Goal: Task Accomplishment & Management: Manage account settings

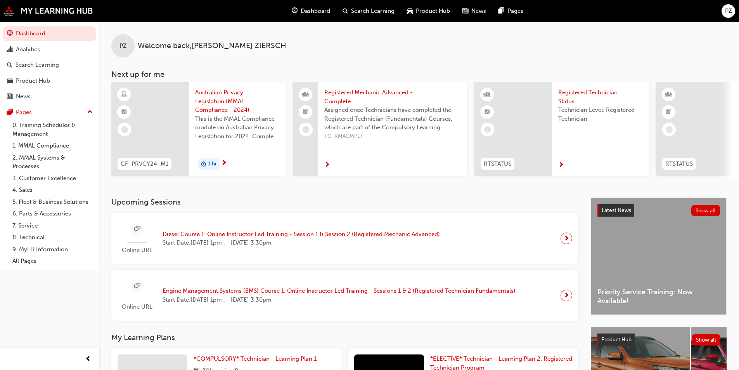
click at [732, 15] on span "PZ" at bounding box center [729, 11] width 7 height 9
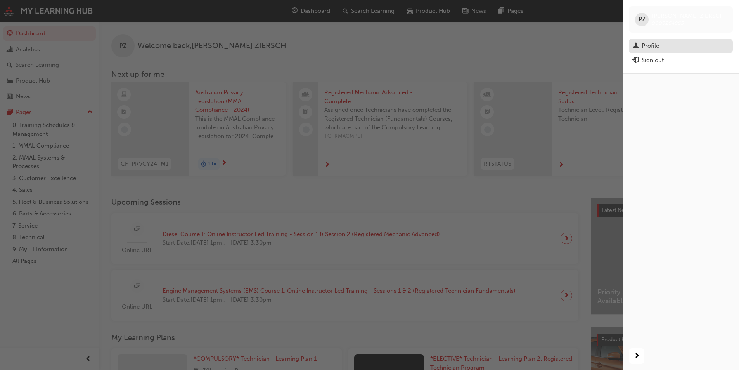
click at [656, 43] on div "Profile" at bounding box center [650, 46] width 17 height 9
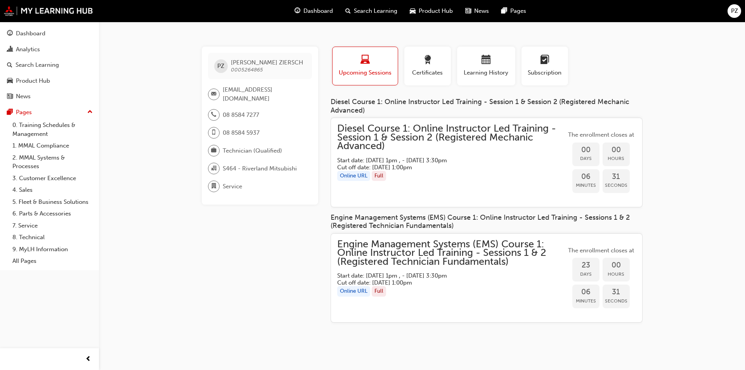
click at [734, 8] on span "PZ" at bounding box center [734, 11] width 7 height 9
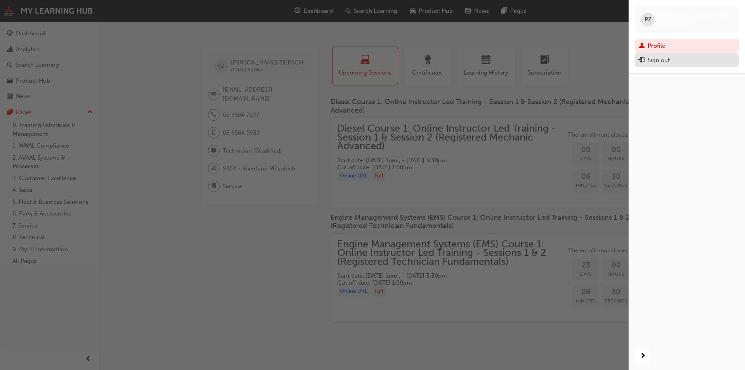
click at [713, 64] on div "Sign out" at bounding box center [687, 61] width 96 height 10
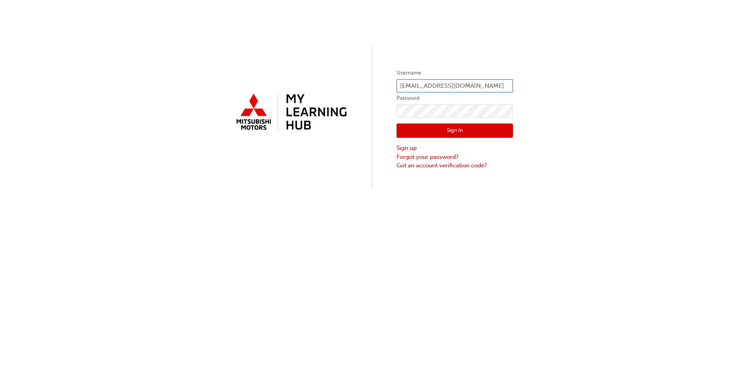
drag, startPoint x: 501, startPoint y: 89, endPoint x: 510, endPoint y: 84, distance: 10.4
click at [501, 89] on input "[EMAIL_ADDRESS][DOMAIN_NAME]" at bounding box center [455, 85] width 116 height 13
type input "ojoerin@flightmotors.com.au"
click at [466, 133] on button "Sign In" at bounding box center [455, 130] width 116 height 15
